Goal: Task Accomplishment & Management: Manage account settings

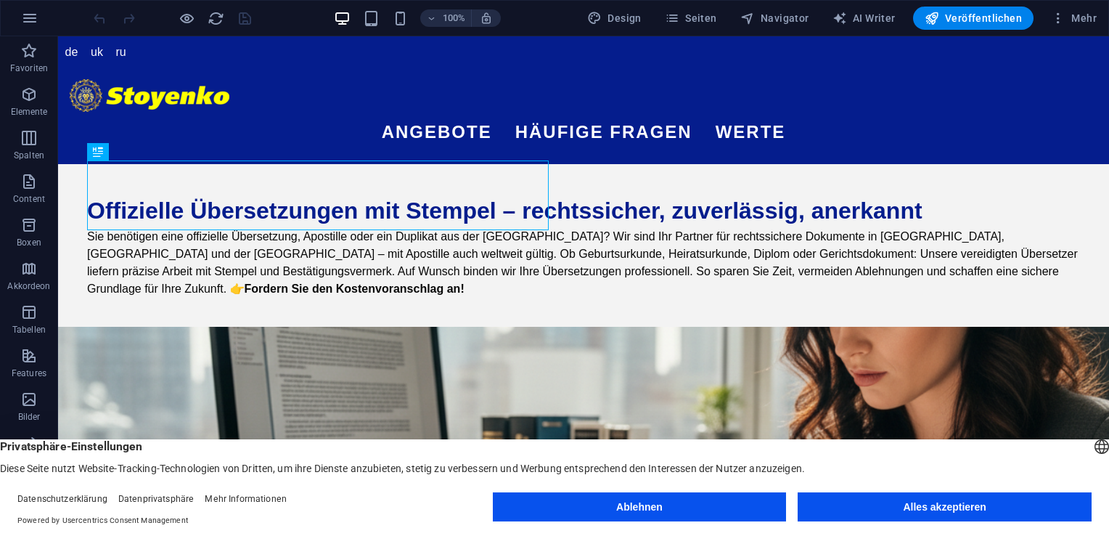
click at [640, 501] on button "Ablehnen" at bounding box center [640, 506] width 294 height 29
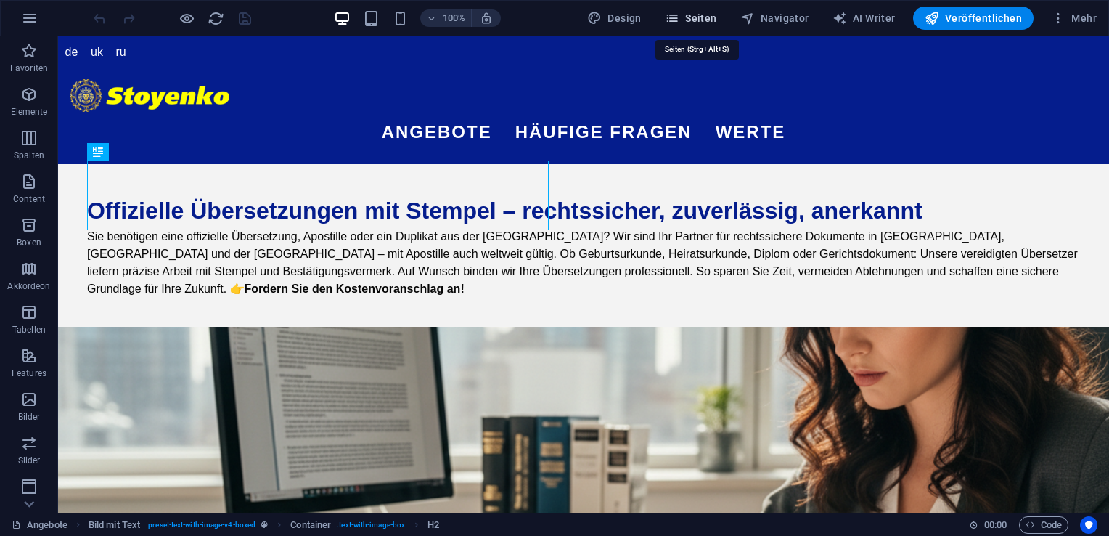
click at [697, 26] on button "Seiten" at bounding box center [691, 18] width 64 height 23
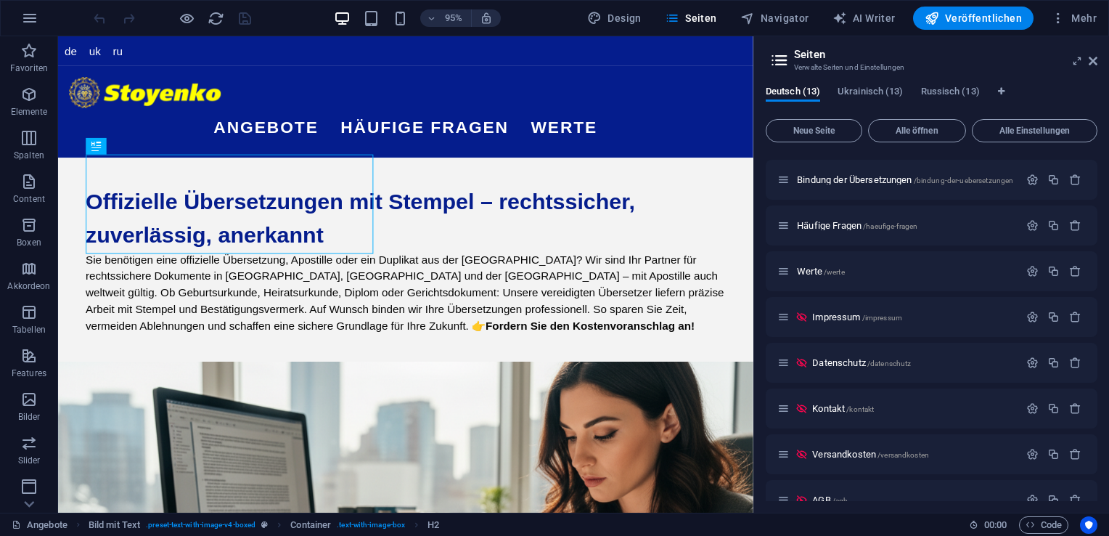
scroll to position [177, 0]
click at [844, 317] on span "Impressum /impressum" at bounding box center [857, 316] width 90 height 11
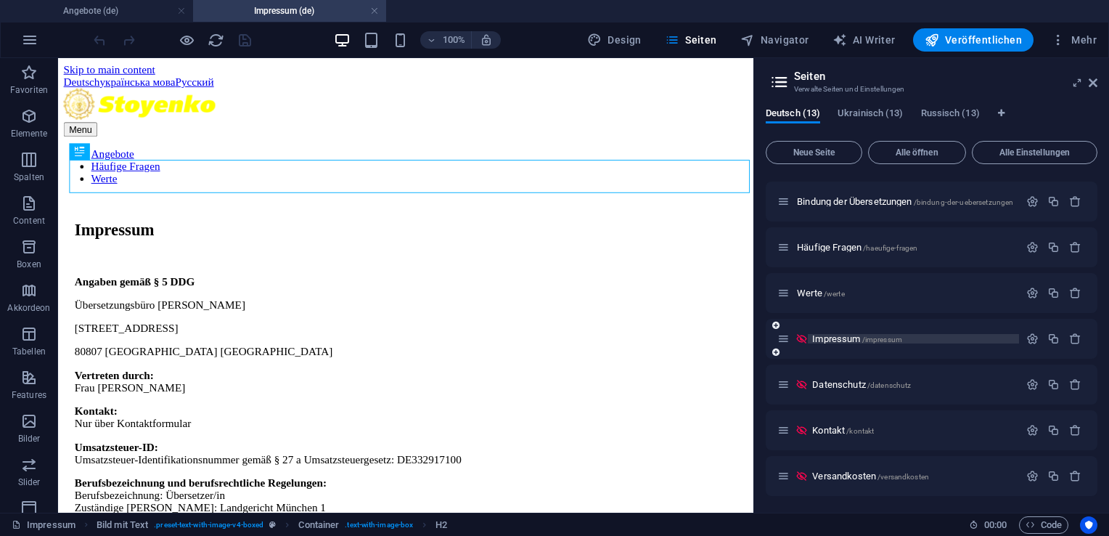
scroll to position [0, 0]
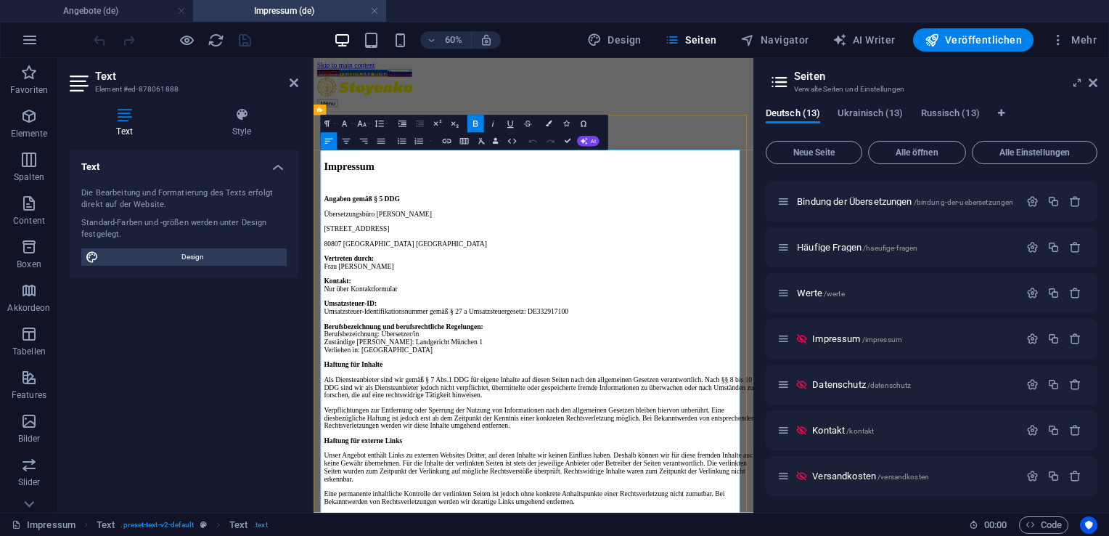
click at [478, 361] on p "80807 [GEOGRAPHIC_DATA] [GEOGRAPHIC_DATA]" at bounding box center [692, 367] width 722 height 13
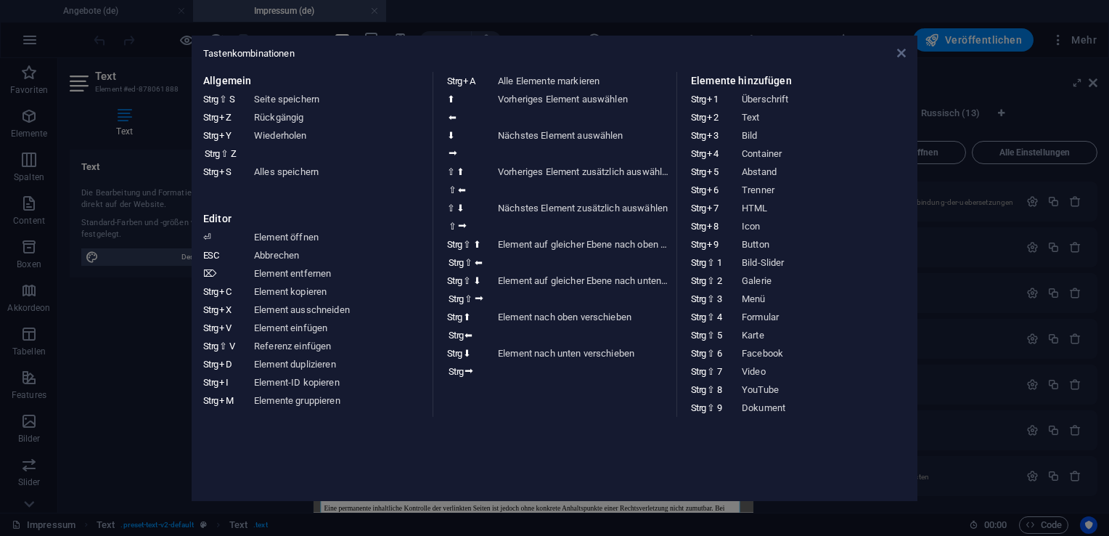
click at [902, 57] on icon at bounding box center [901, 53] width 9 height 12
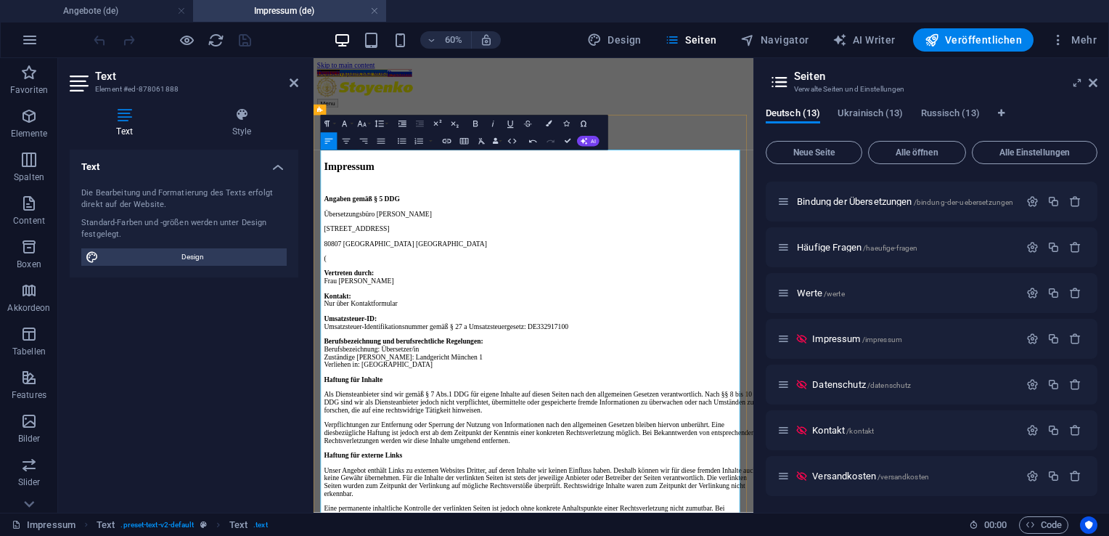
click at [389, 385] on p "(" at bounding box center [692, 391] width 722 height 13
drag, startPoint x: 446, startPoint y: 293, endPoint x: 321, endPoint y: 289, distance: 124.9
click at [475, 126] on icon "button" at bounding box center [475, 124] width 4 height 6
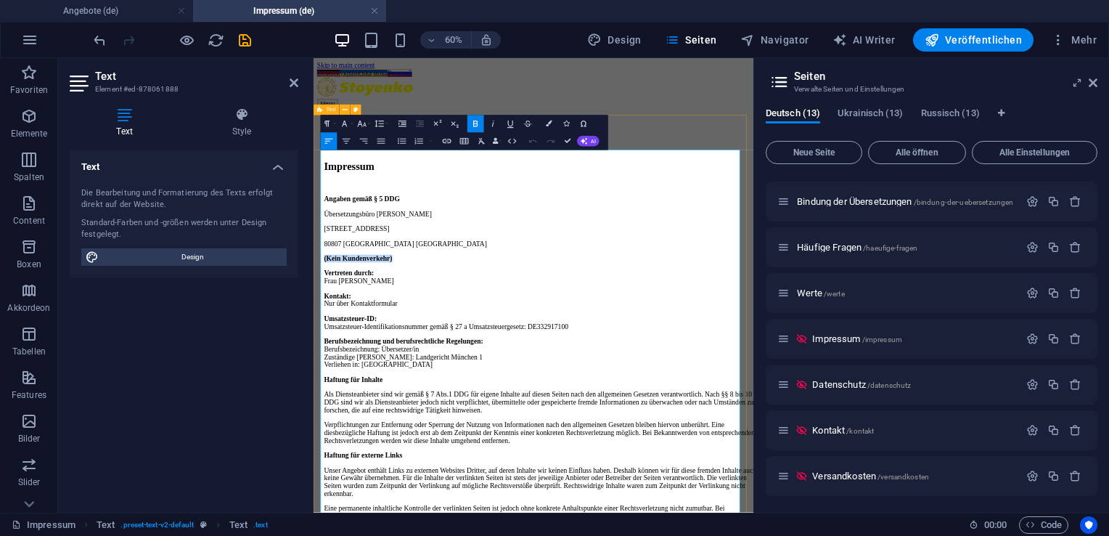
drag, startPoint x: 445, startPoint y: 289, endPoint x: 317, endPoint y: 286, distance: 127.8
click at [547, 128] on button "Colors" at bounding box center [549, 123] width 17 height 17
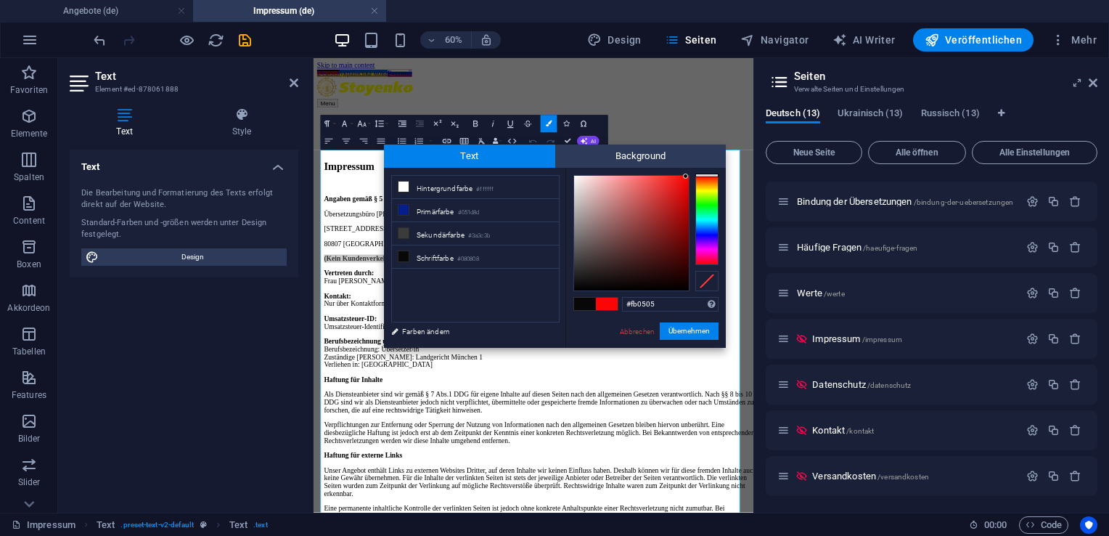
type input "#fd0505"
click at [686, 176] on div at bounding box center [631, 233] width 115 height 115
click at [687, 332] on button "Übernehmen" at bounding box center [689, 330] width 59 height 17
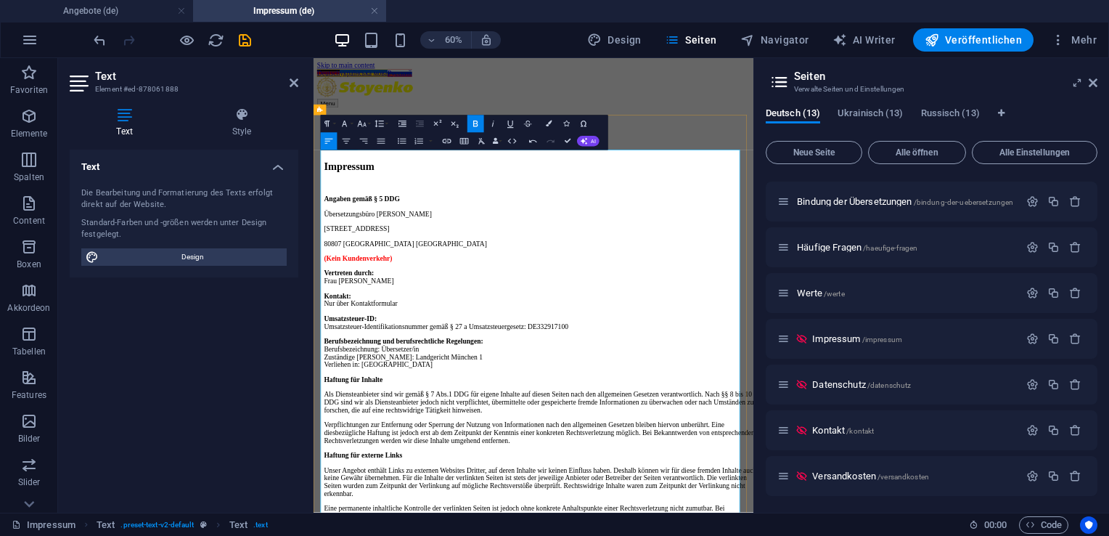
click at [481, 385] on p "(Kein Kundenverkehr)" at bounding box center [692, 391] width 722 height 13
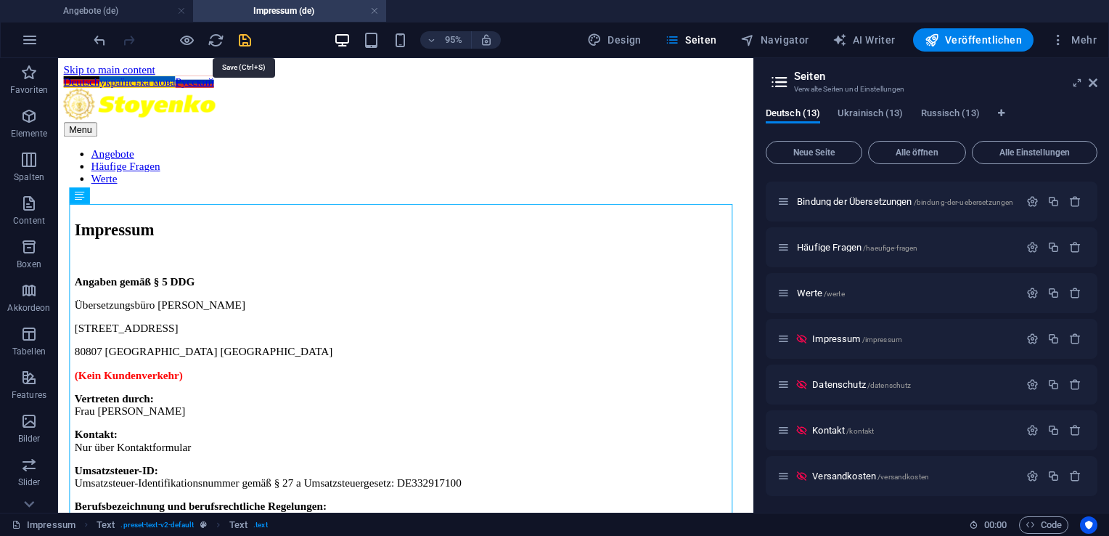
click at [244, 38] on icon "save" at bounding box center [245, 40] width 17 height 17
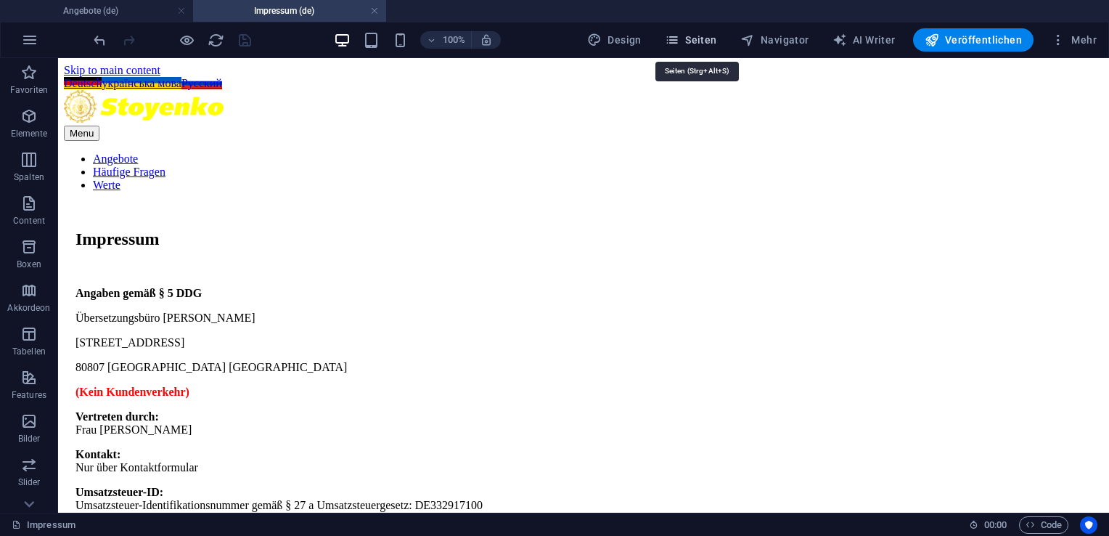
click at [703, 42] on span "Seiten" at bounding box center [691, 40] width 52 height 15
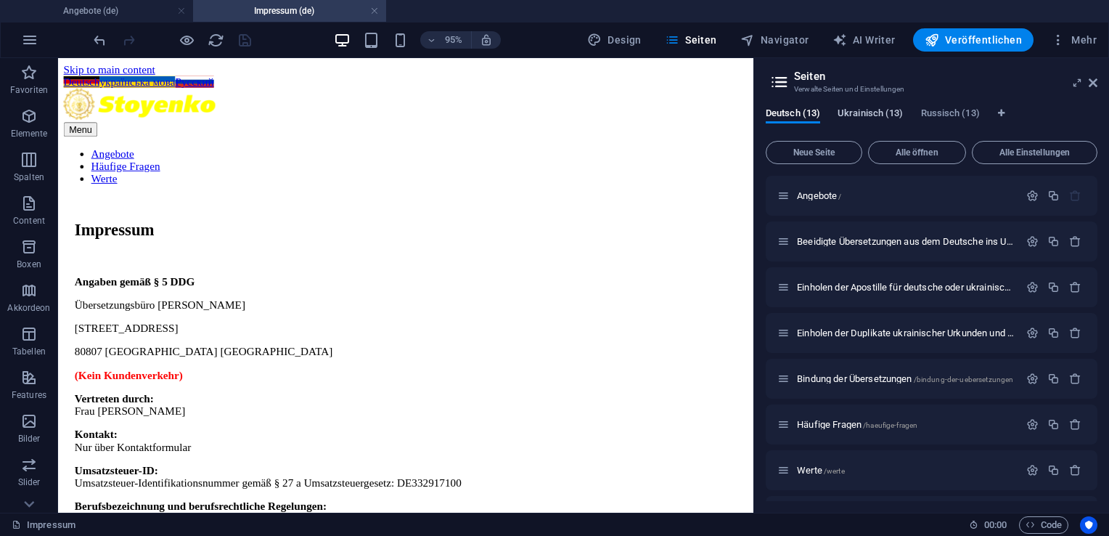
click at [877, 112] on span "Ukrainisch (13)" at bounding box center [870, 115] width 65 height 20
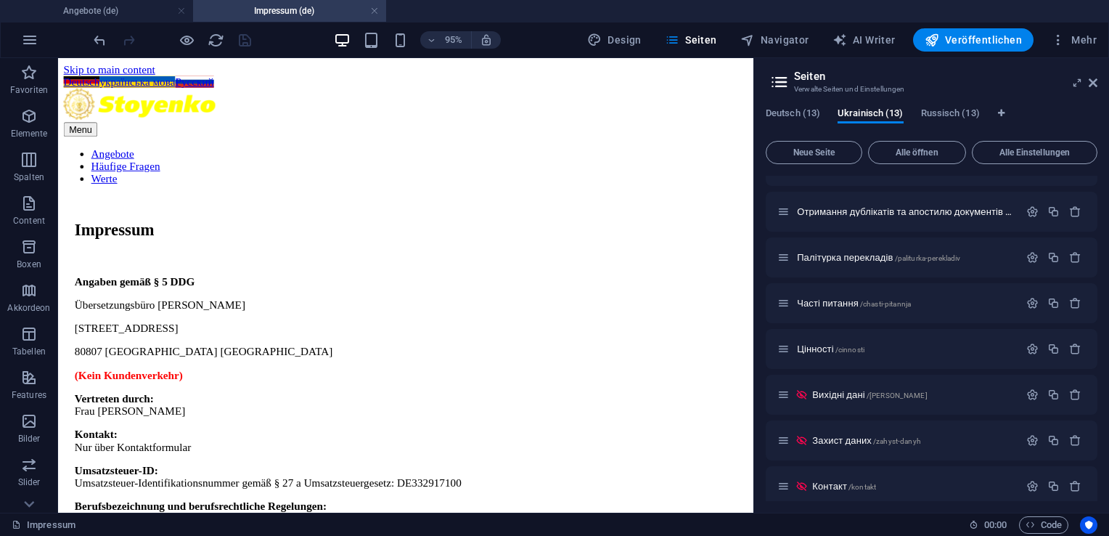
scroll to position [125, 0]
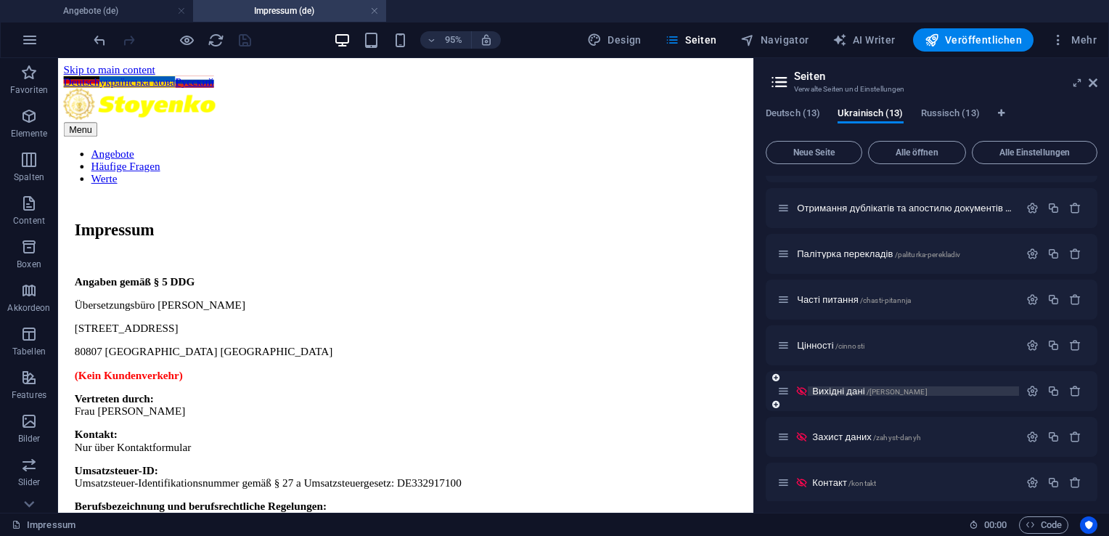
click at [843, 393] on span "Вихідні дані /vychidni-dani" at bounding box center [869, 390] width 115 height 11
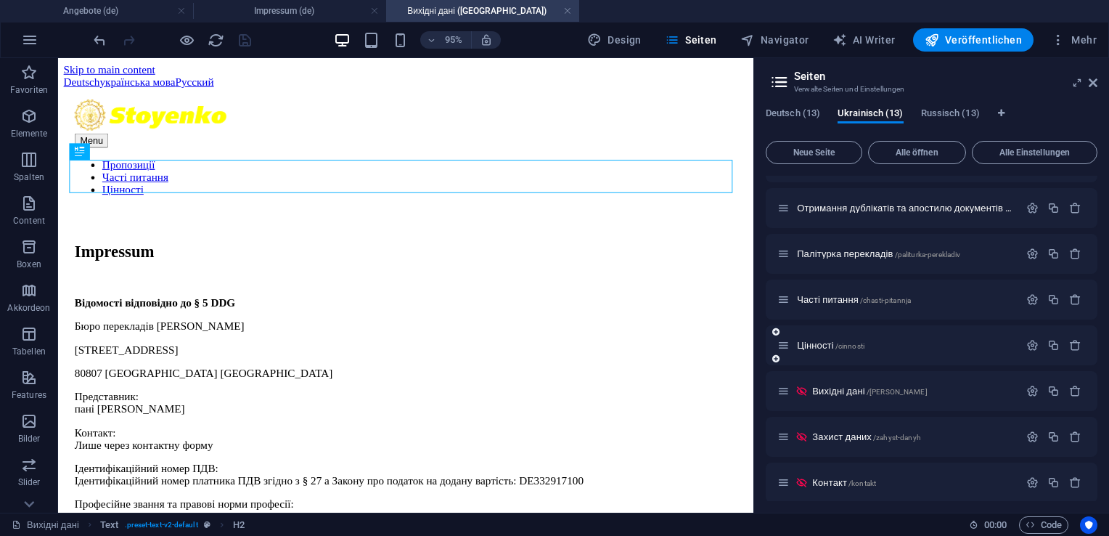
scroll to position [0, 0]
click at [946, 112] on span "Russisch (13)" at bounding box center [950, 115] width 59 height 20
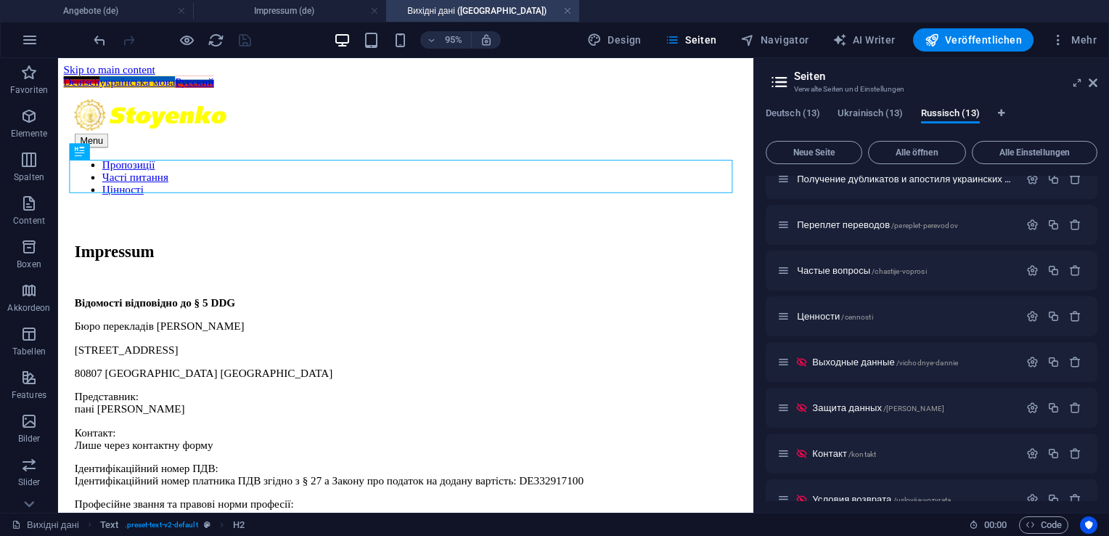
scroll to position [156, 0]
click at [873, 361] on span "Выходные данные /vichodnye-dannie" at bounding box center [885, 359] width 146 height 11
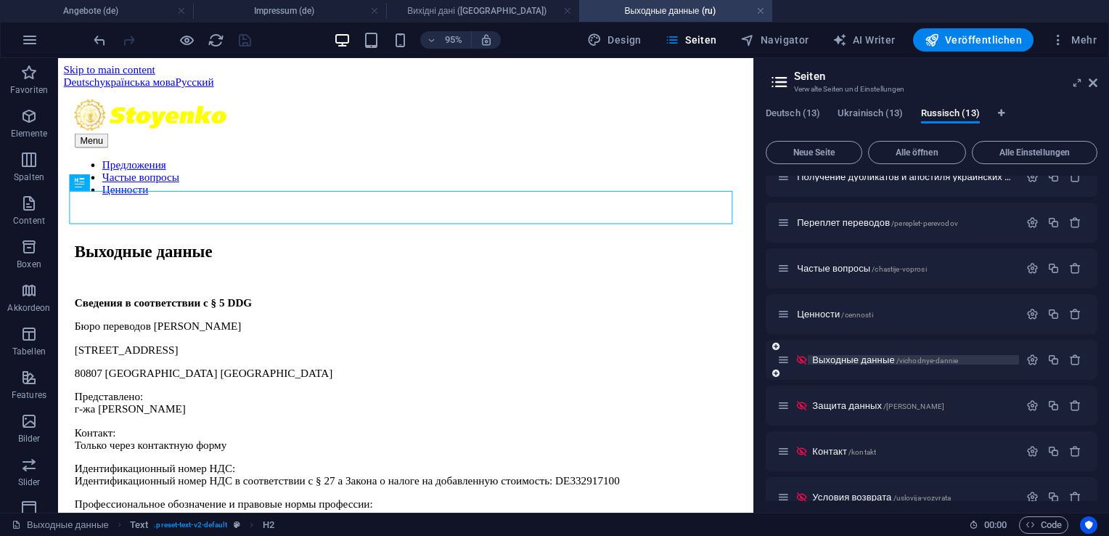
scroll to position [0, 0]
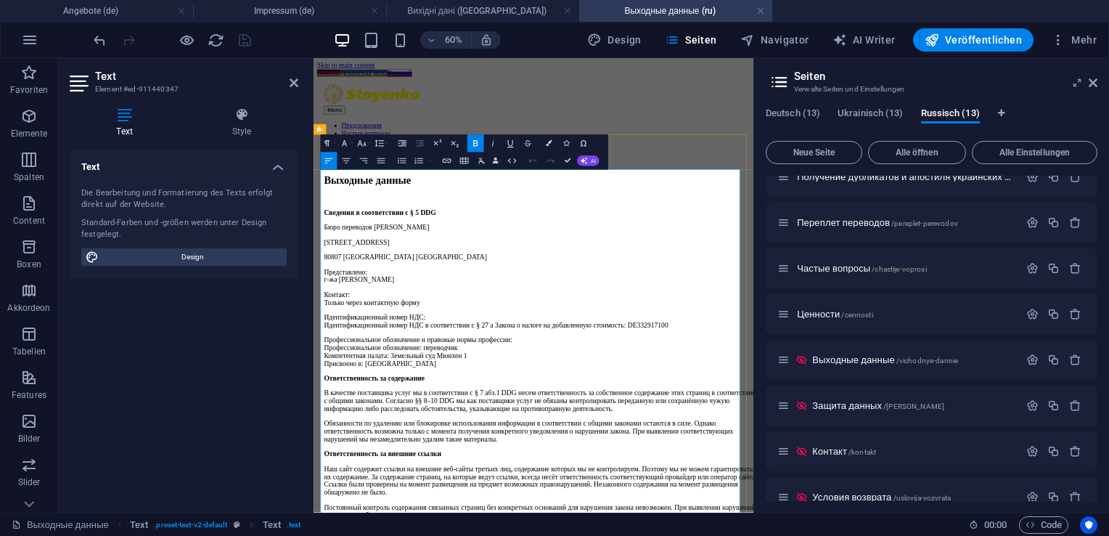
click at [474, 383] on p "80807 [GEOGRAPHIC_DATA] [GEOGRAPHIC_DATA]" at bounding box center [692, 389] width 722 height 13
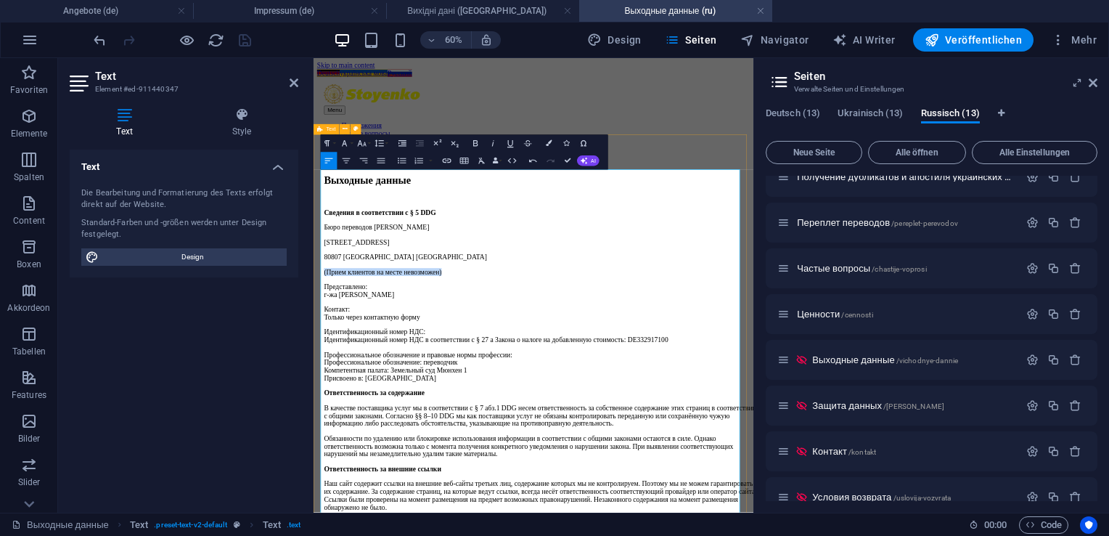
drag, startPoint x: 547, startPoint y: 319, endPoint x: 324, endPoint y: 318, distance: 223.6
click at [476, 145] on icon "button" at bounding box center [475, 143] width 10 height 10
click at [550, 147] on button "Colors" at bounding box center [549, 142] width 17 height 17
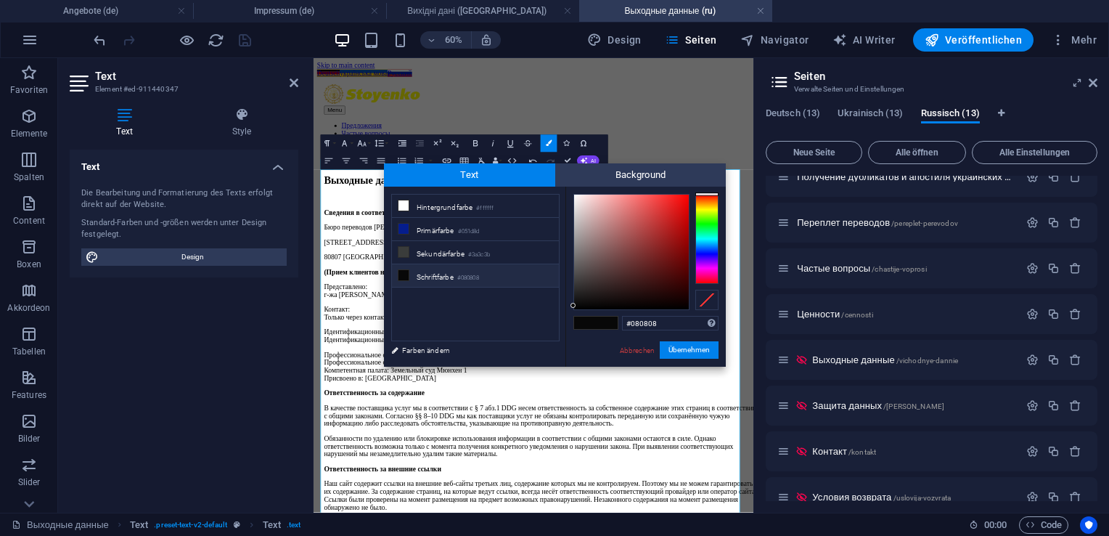
type input "#fb0303"
click at [687, 196] on div at bounding box center [631, 252] width 115 height 115
click at [689, 351] on button "Übernehmen" at bounding box center [689, 349] width 59 height 17
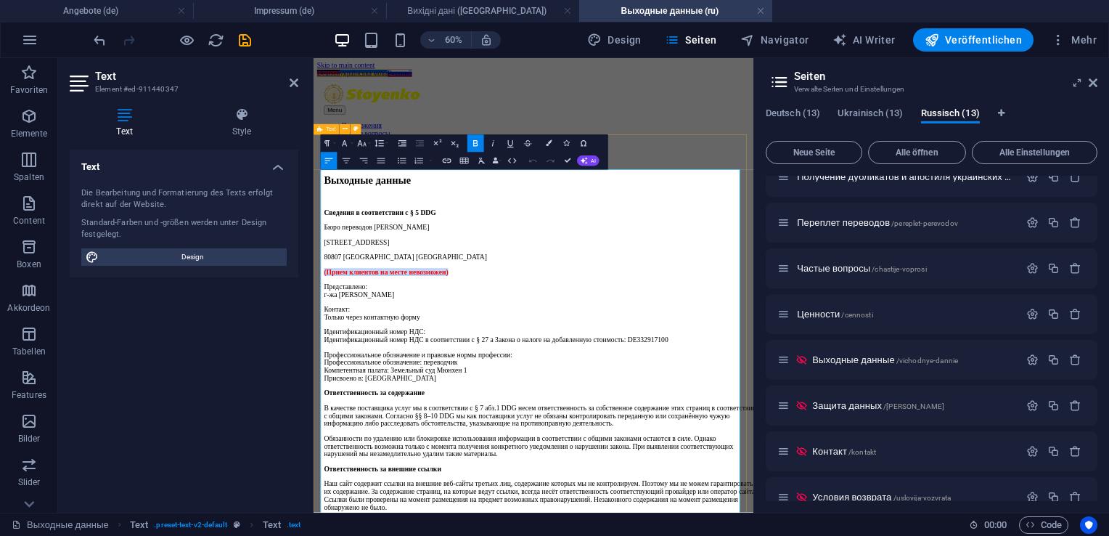
drag, startPoint x: 591, startPoint y: 322, endPoint x: 317, endPoint y: 314, distance: 274.6
copy span "(Прием клиентов на месте невозможен)"
click at [496, 10] on h4 "Вихідні дані ([GEOGRAPHIC_DATA])" at bounding box center [482, 11] width 193 height 16
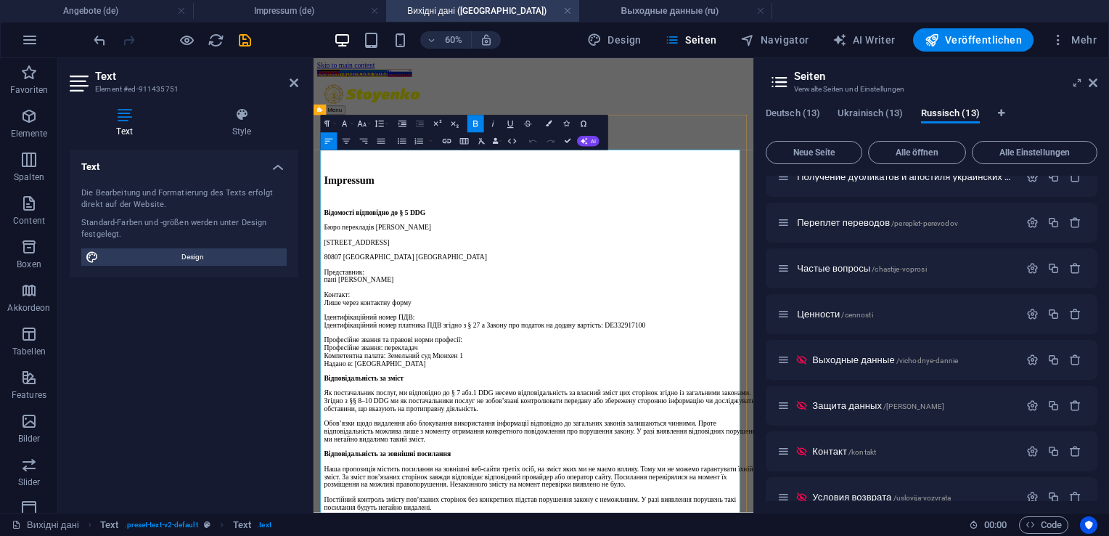
click at [472, 383] on p "80807 [GEOGRAPHIC_DATA] [GEOGRAPHIC_DATA]" at bounding box center [692, 389] width 722 height 13
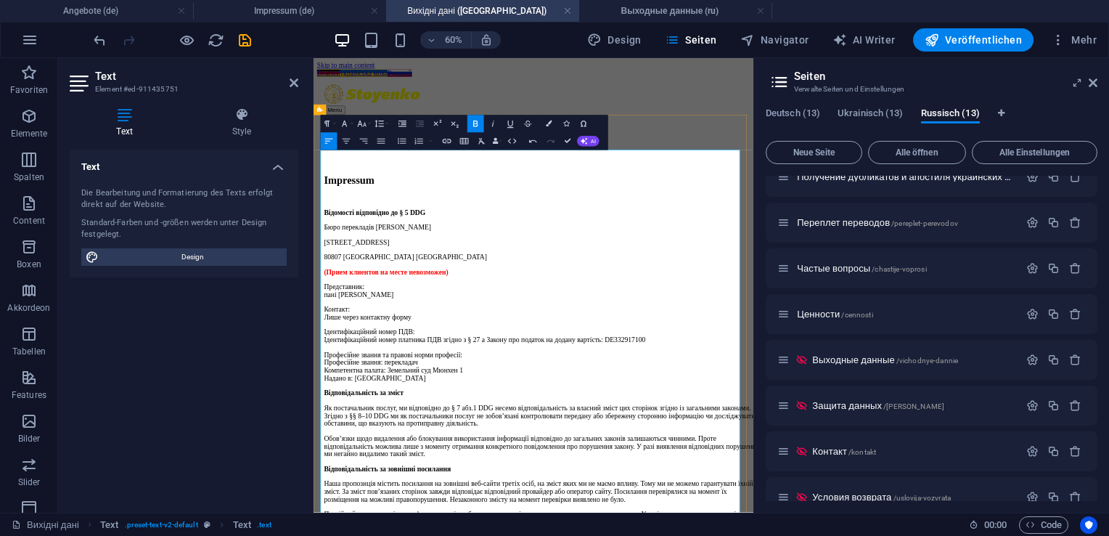
click at [538, 408] on span "(Прием клиентов на месте невозможен)" at bounding box center [434, 414] width 207 height 12
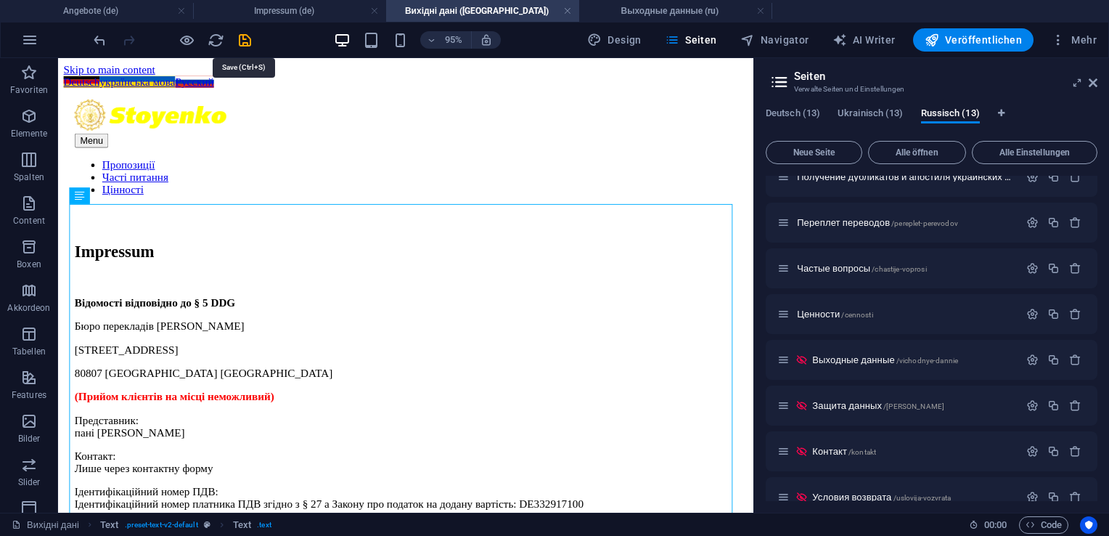
click at [245, 39] on icon "save" at bounding box center [245, 40] width 17 height 17
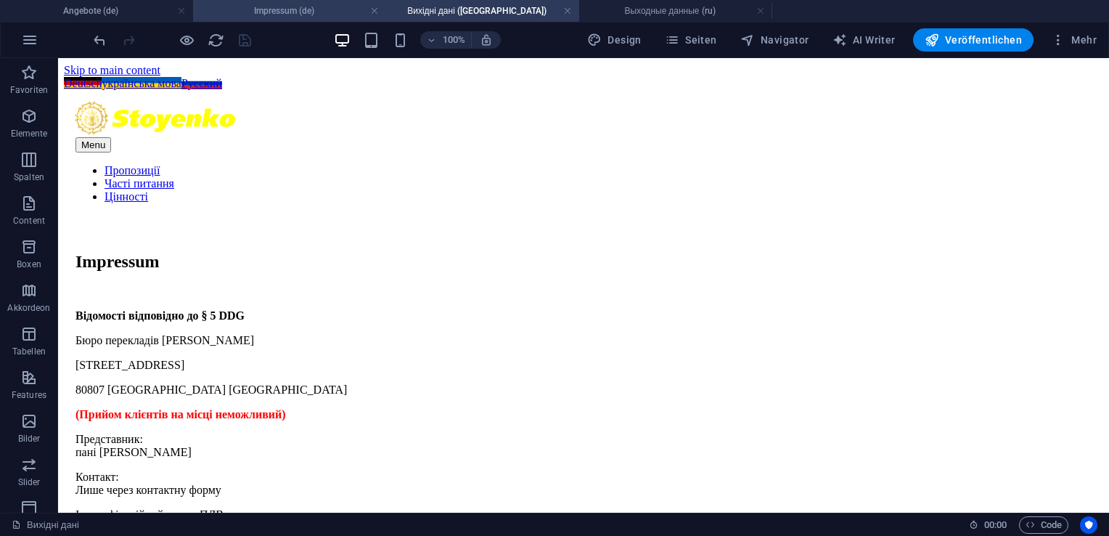
click at [304, 18] on h4 "Impressum (de)" at bounding box center [289, 11] width 193 height 16
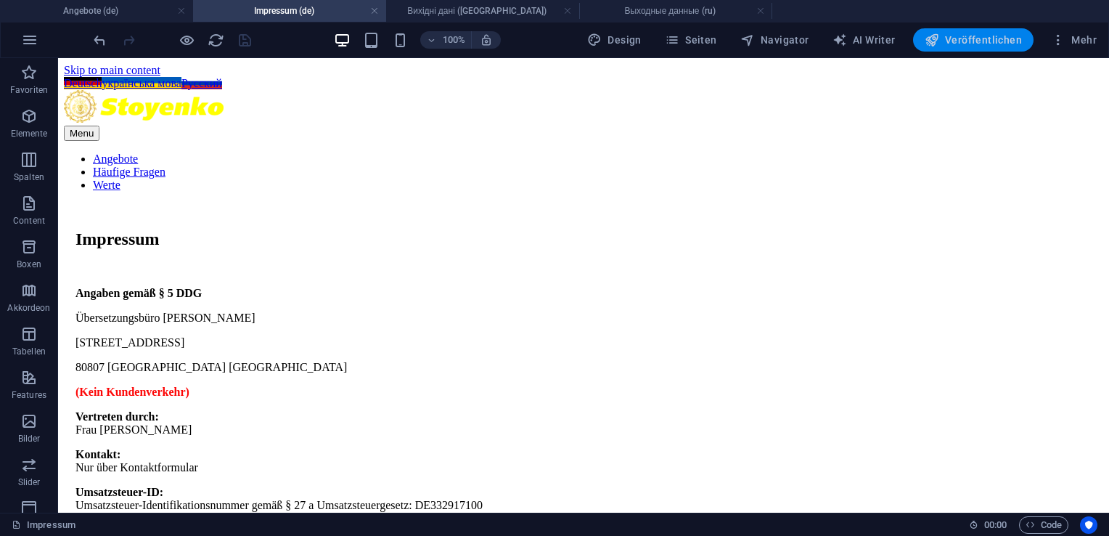
click at [961, 40] on span "Veröffentlichen" at bounding box center [973, 40] width 97 height 15
